Goal: Transaction & Acquisition: Purchase product/service

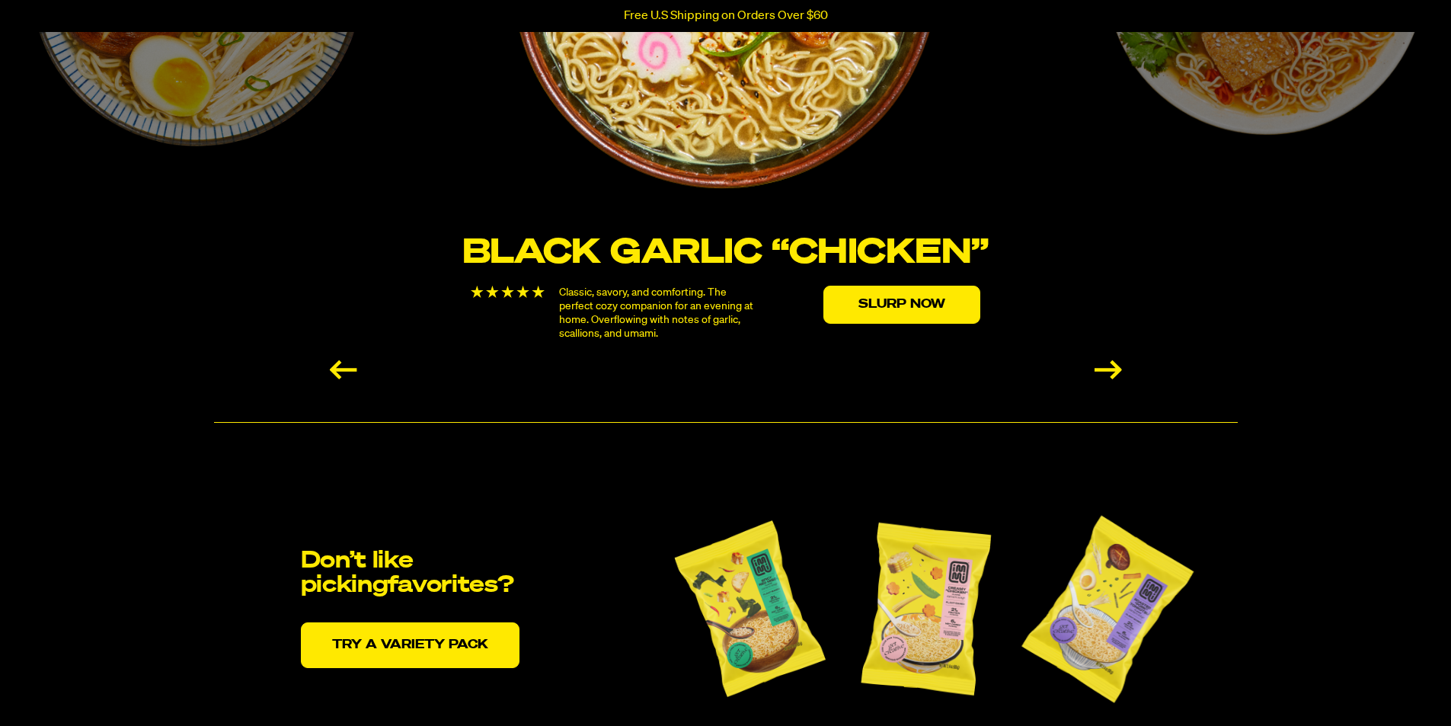
scroll to position [2970, 0]
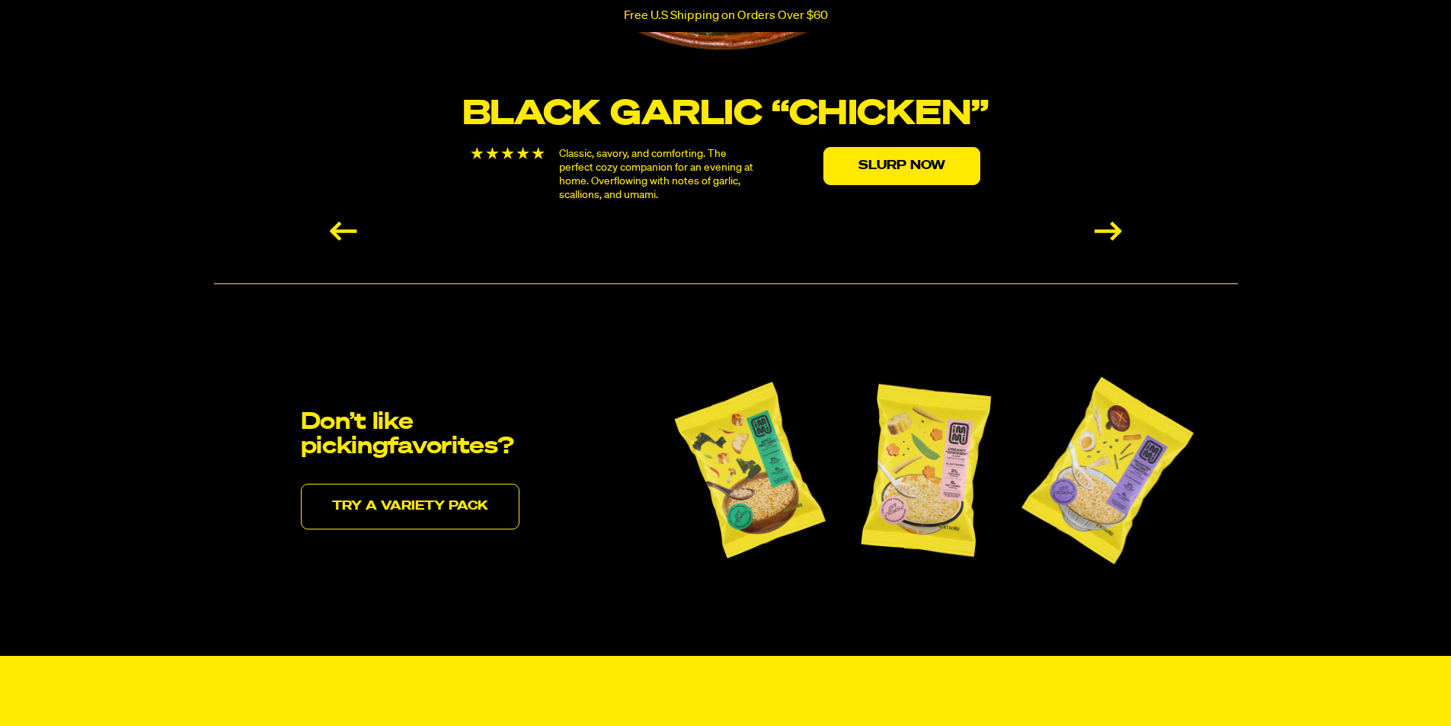
click at [436, 502] on link "Try a variety pack" at bounding box center [410, 507] width 219 height 46
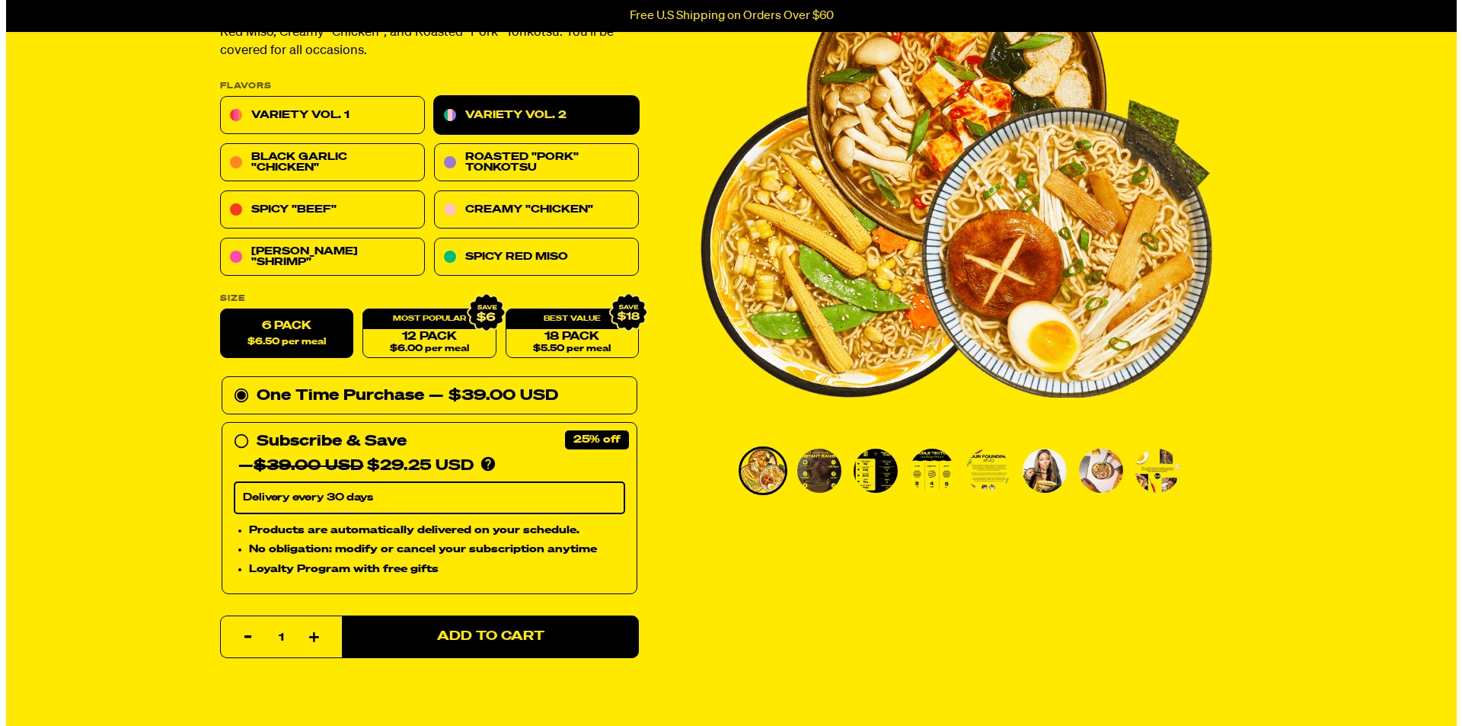
scroll to position [228, 0]
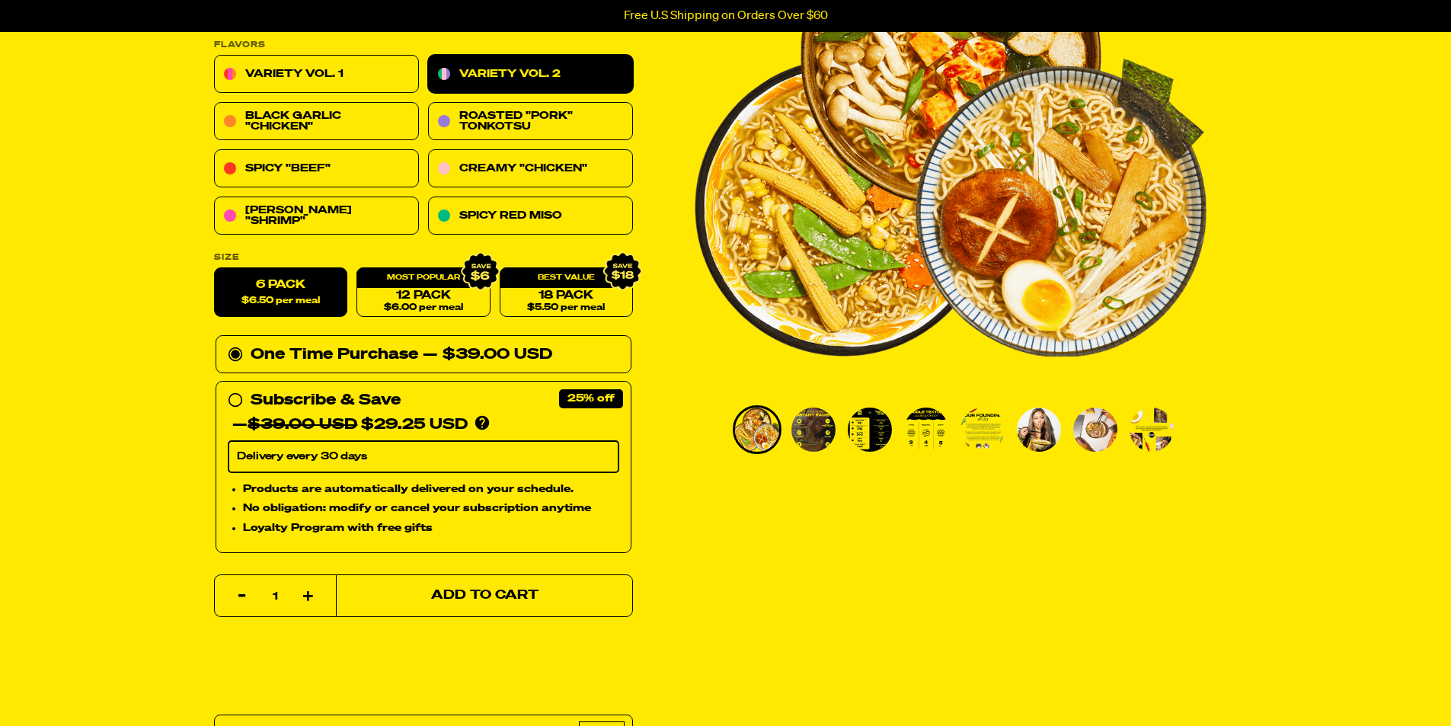
click at [469, 595] on span "Add to Cart" at bounding box center [483, 595] width 107 height 13
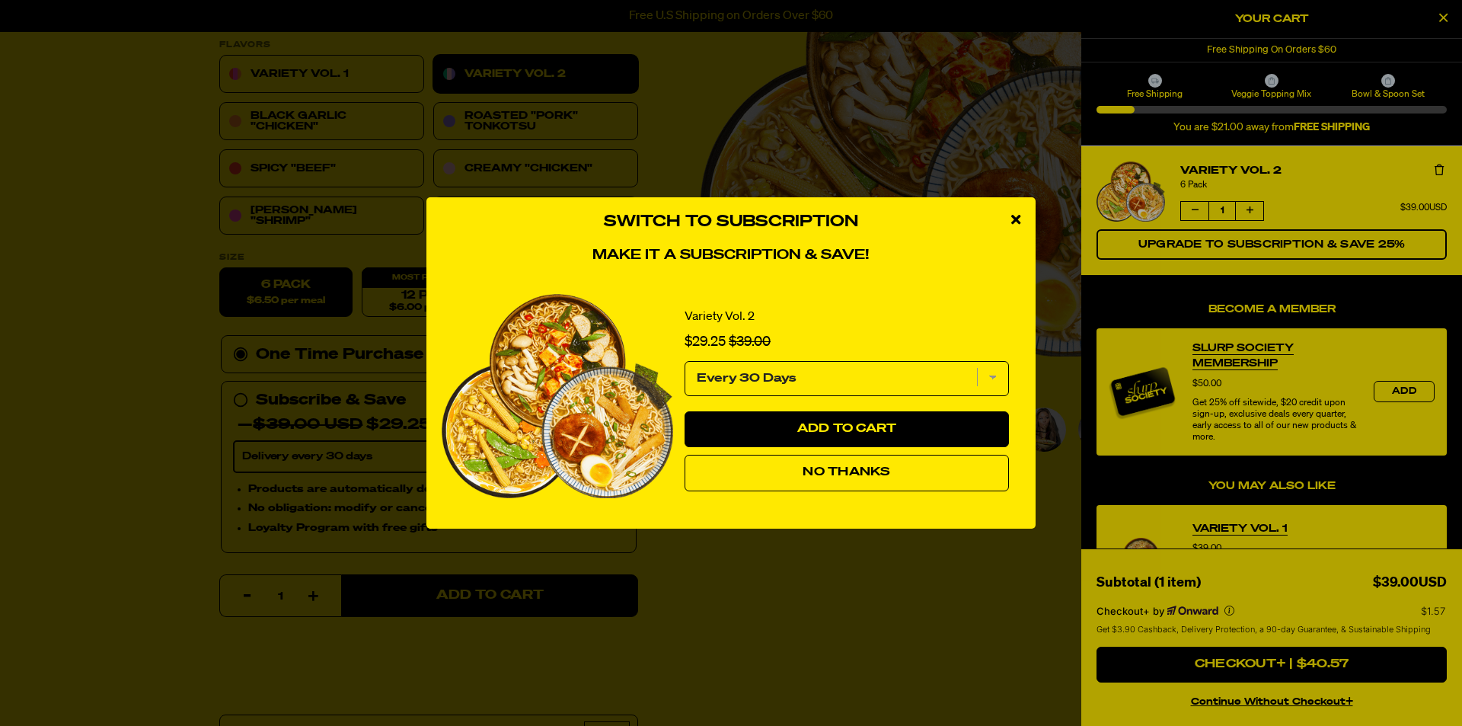
click at [829, 475] on span "No Thanks" at bounding box center [847, 472] width 88 height 12
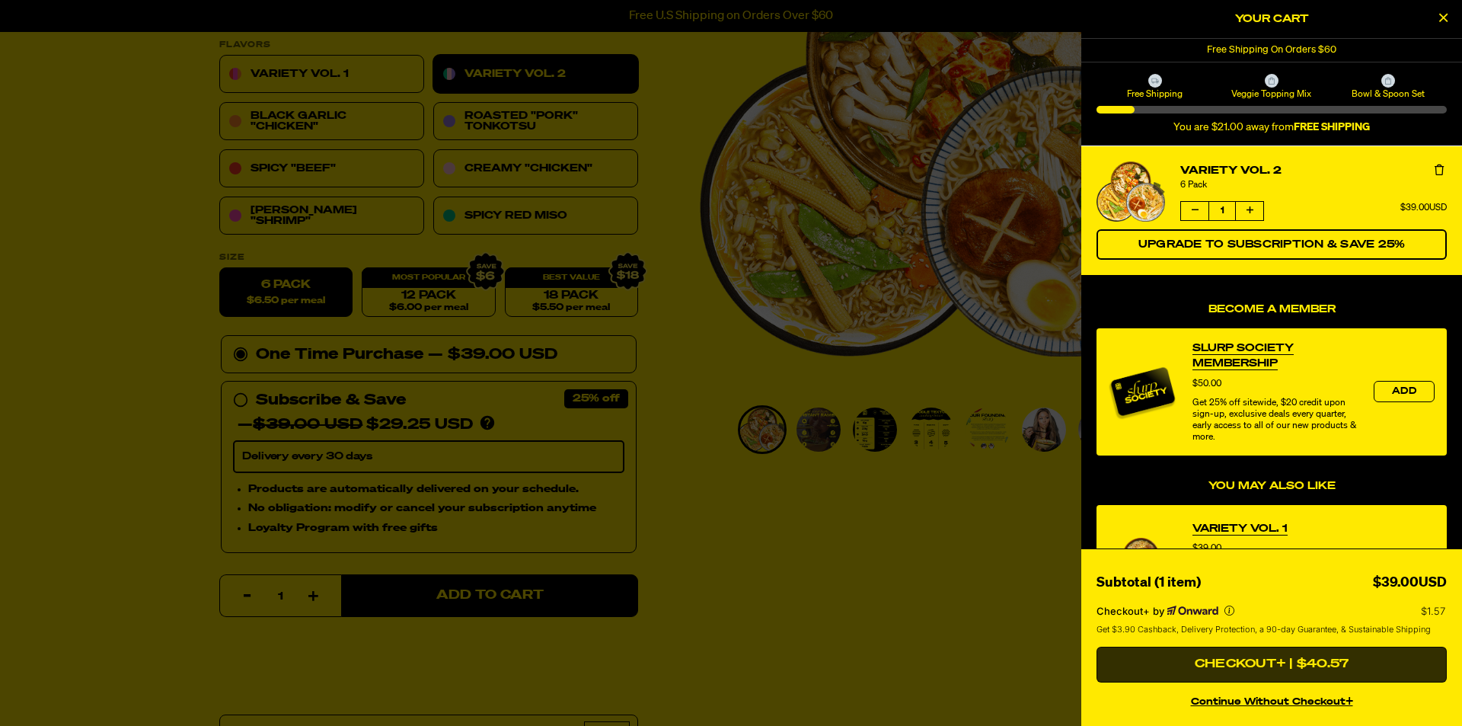
click at [1270, 658] on button "Checkout+ | $40.57" at bounding box center [1272, 665] width 350 height 37
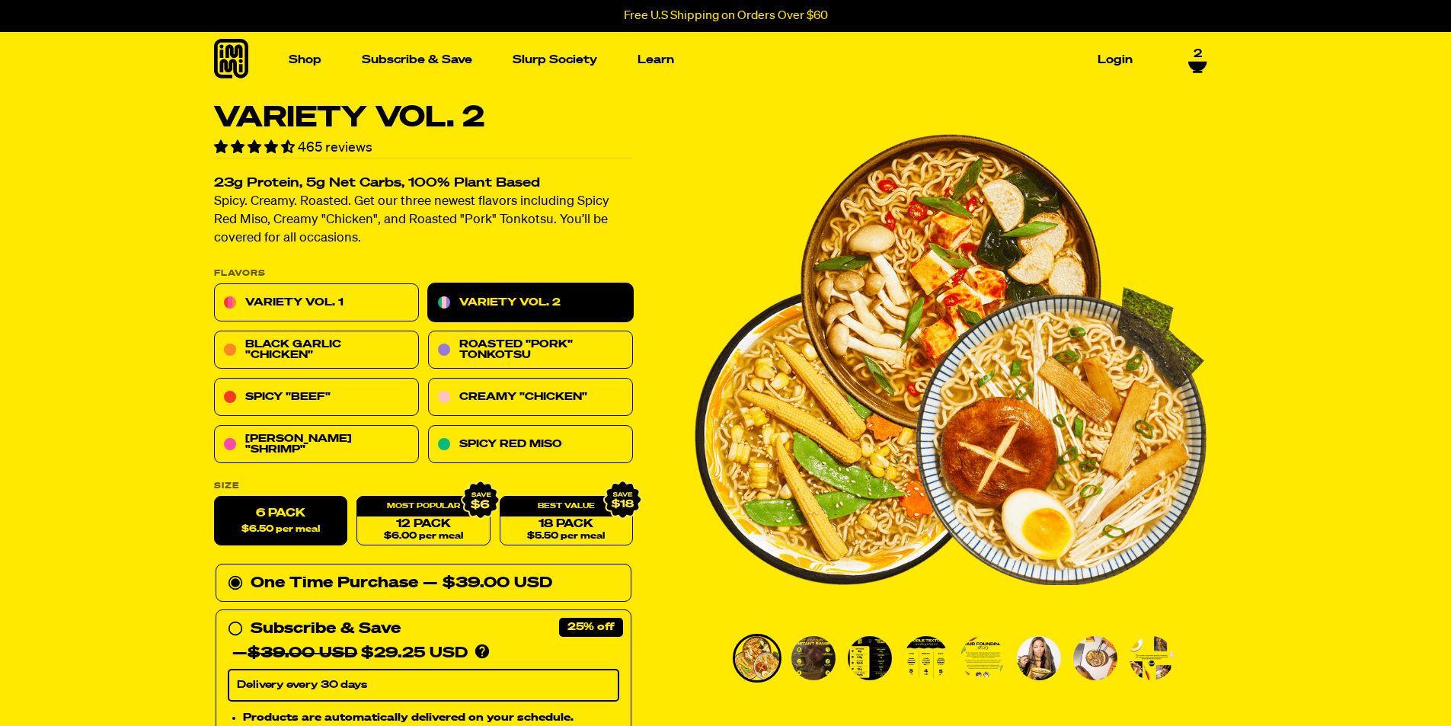
click at [1193, 51] on span "2" at bounding box center [1197, 54] width 8 height 14
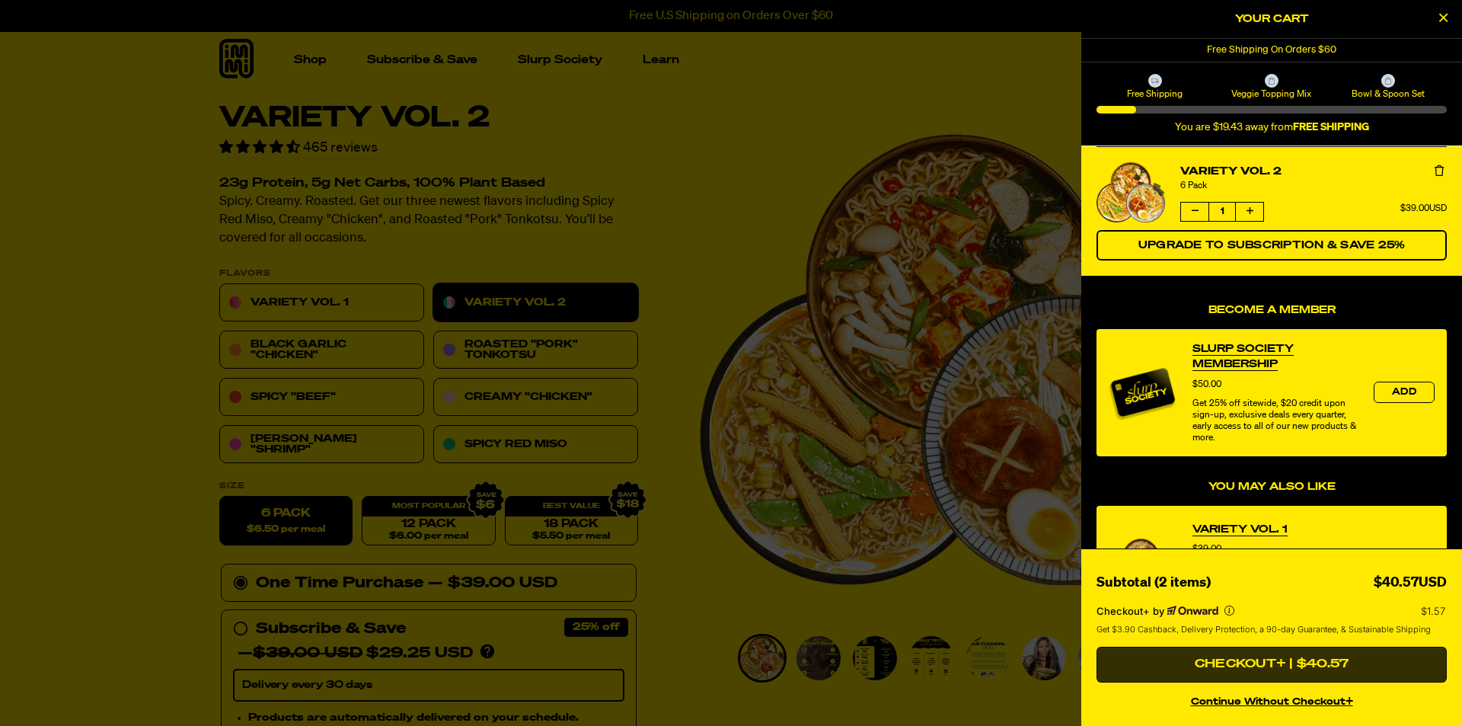
click at [1272, 668] on button "Checkout+ | $40.57" at bounding box center [1272, 665] width 350 height 37
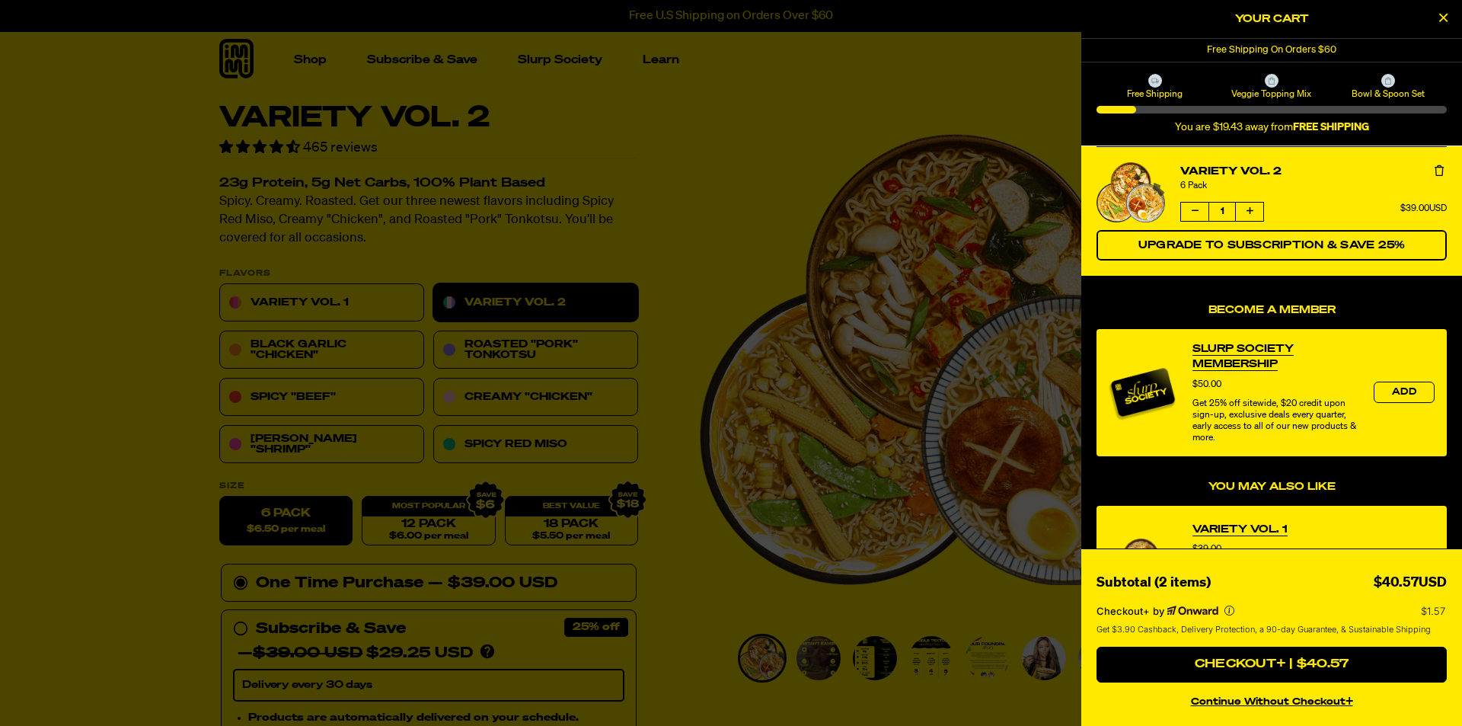
click at [1238, 699] on button "continue without Checkout+" at bounding box center [1272, 699] width 350 height 22
